Goal: Complete application form: Complete application form

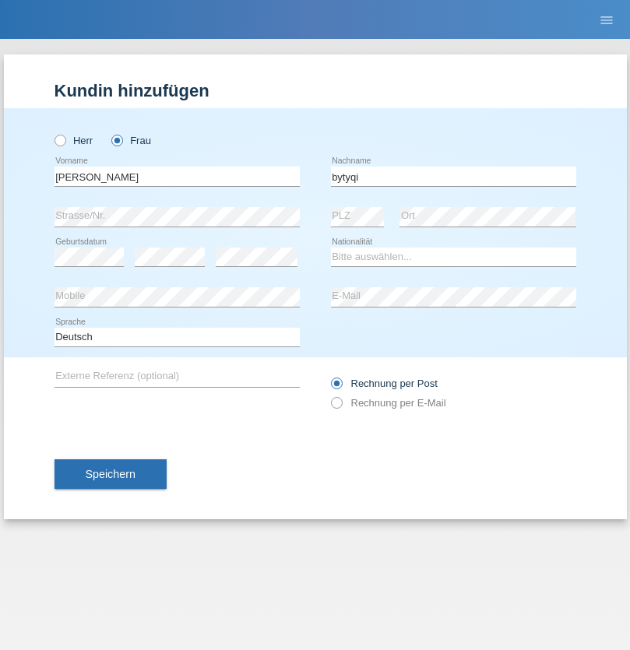
type input "bytyqi"
select select "CH"
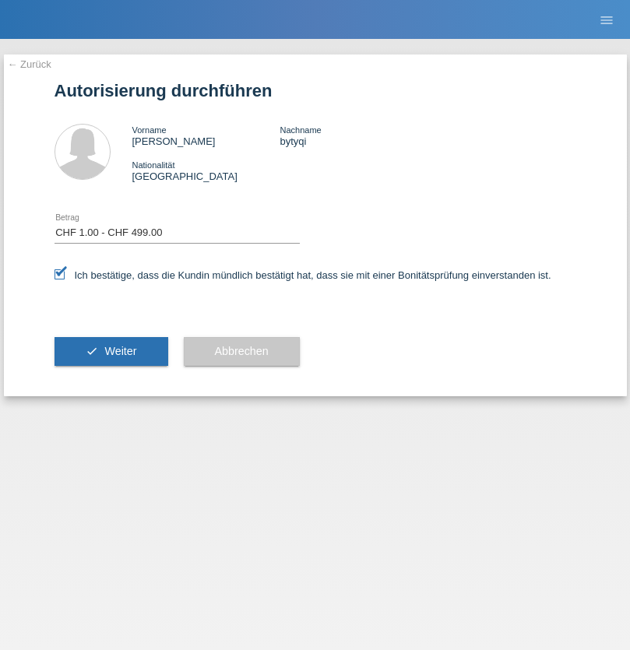
select select "1"
click at [111, 351] on span "Weiter" at bounding box center [120, 351] width 32 height 12
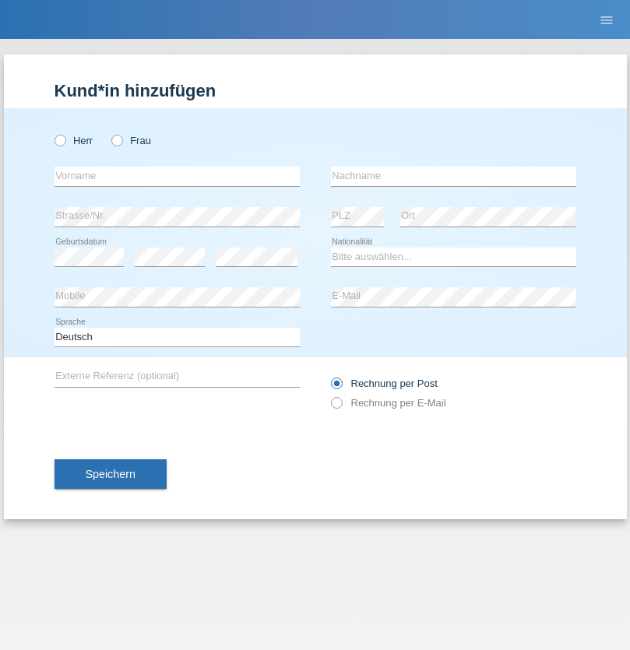
radio input "true"
click at [177, 176] on input "text" at bounding box center [176, 176] width 245 height 19
type input "[PERSON_NAME]"
click at [453, 176] on input "text" at bounding box center [453, 176] width 245 height 19
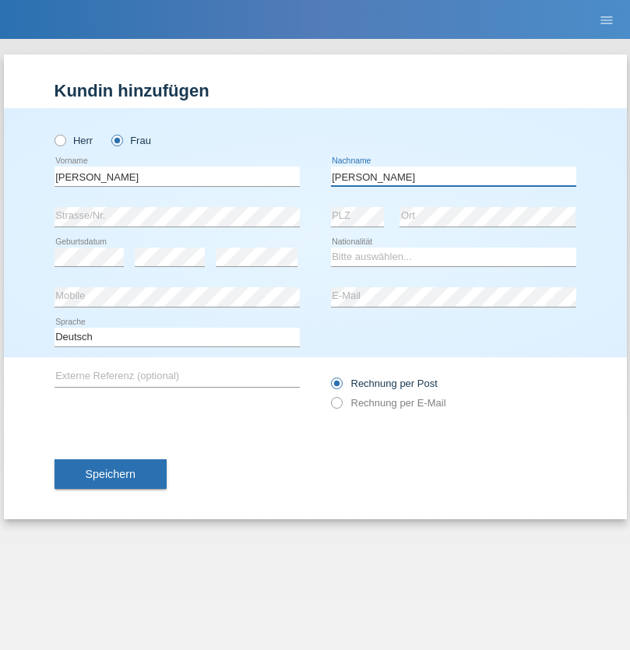
type input "[PERSON_NAME]"
select select "CH"
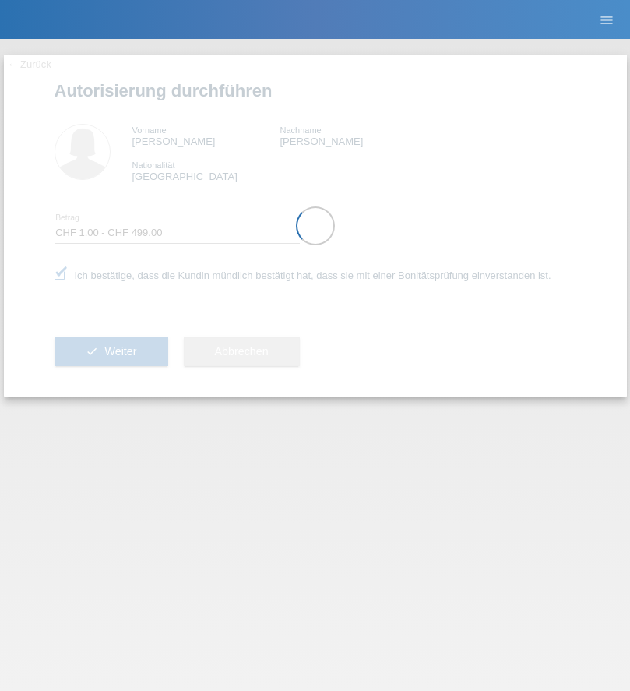
select select "1"
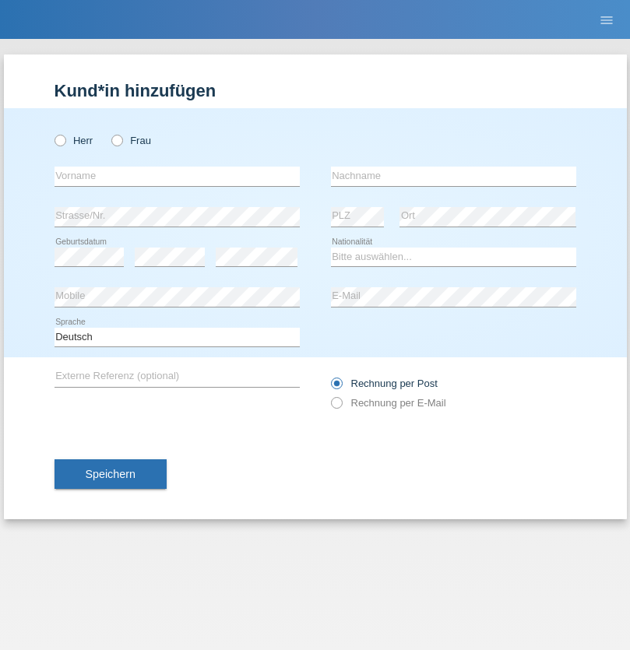
radio input "true"
click at [177, 176] on input "text" at bounding box center [176, 176] width 245 height 19
type input "Gjylsime"
click at [453, 176] on input "text" at bounding box center [453, 176] width 245 height 19
type input "Neziri"
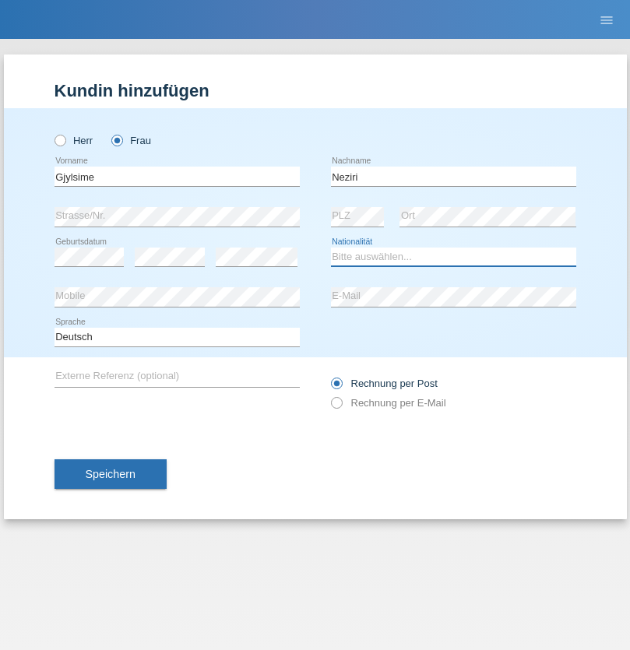
select select "CH"
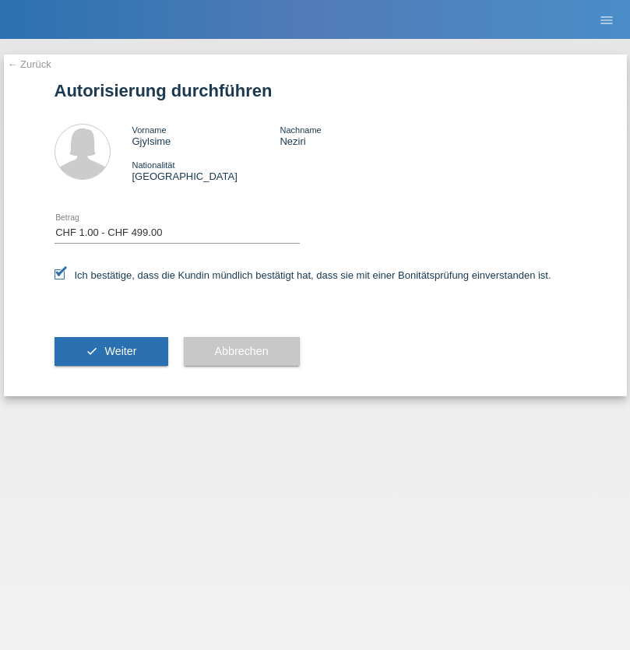
select select "1"
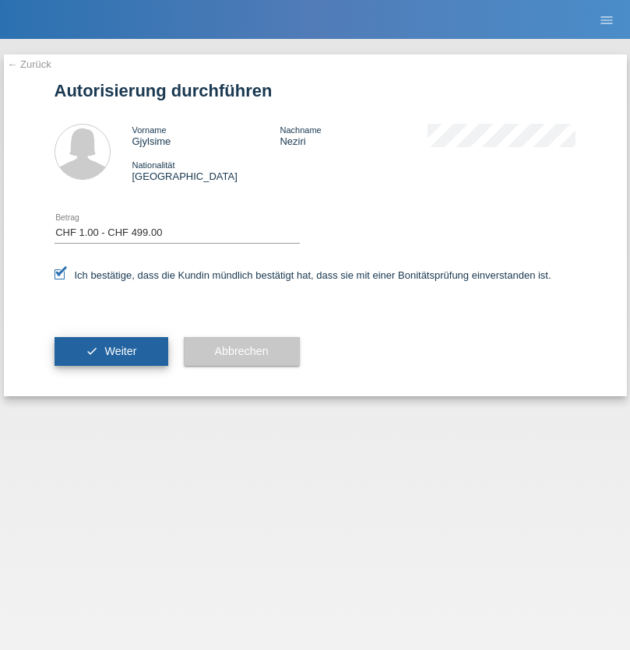
click at [111, 351] on span "Weiter" at bounding box center [120, 351] width 32 height 12
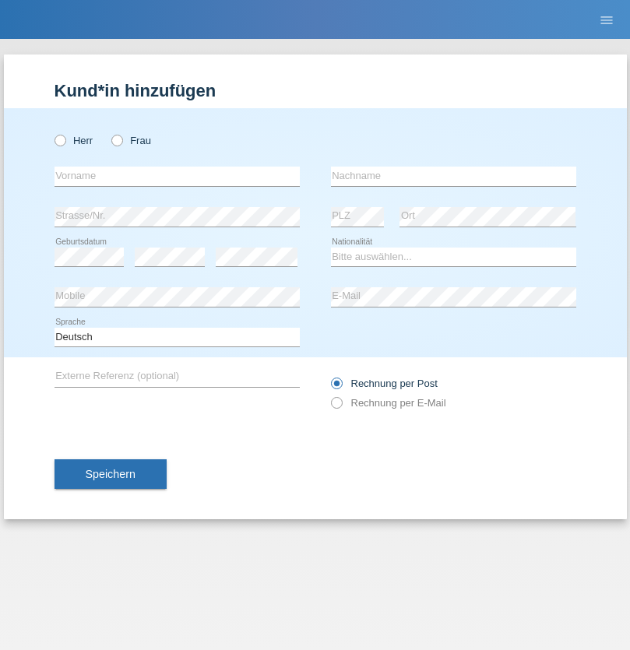
radio input "true"
click at [177, 176] on input "text" at bounding box center [176, 176] width 245 height 19
type input "[PERSON_NAME]"
click at [453, 176] on input "text" at bounding box center [453, 176] width 245 height 19
type input "Lazzaroni"
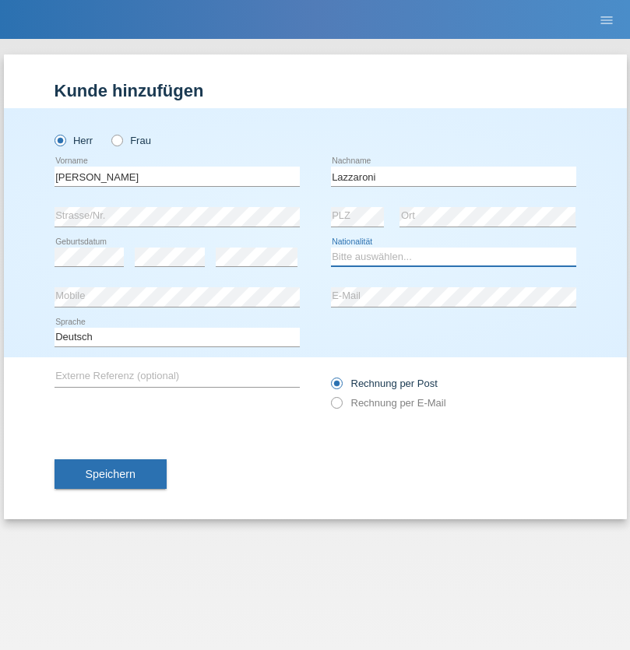
select select "CH"
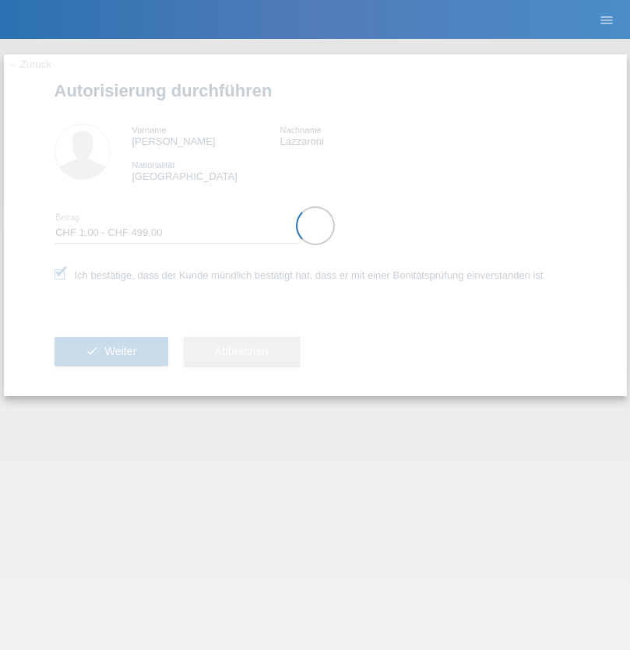
select select "1"
